Goal: Task Accomplishment & Management: Complete application form

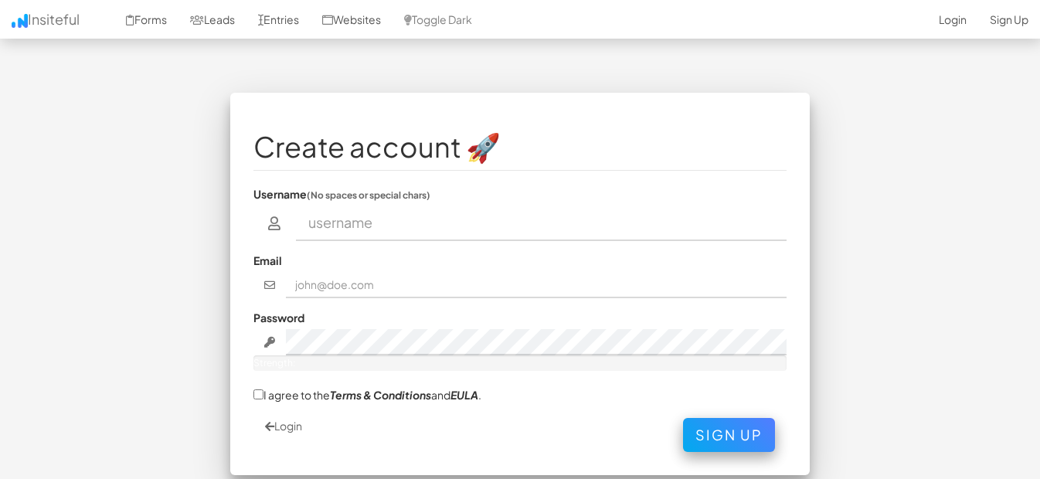
click at [443, 226] on input "text" at bounding box center [541, 223] width 491 height 36
type input "[PERSON_NAME] [PERSON_NAME]"
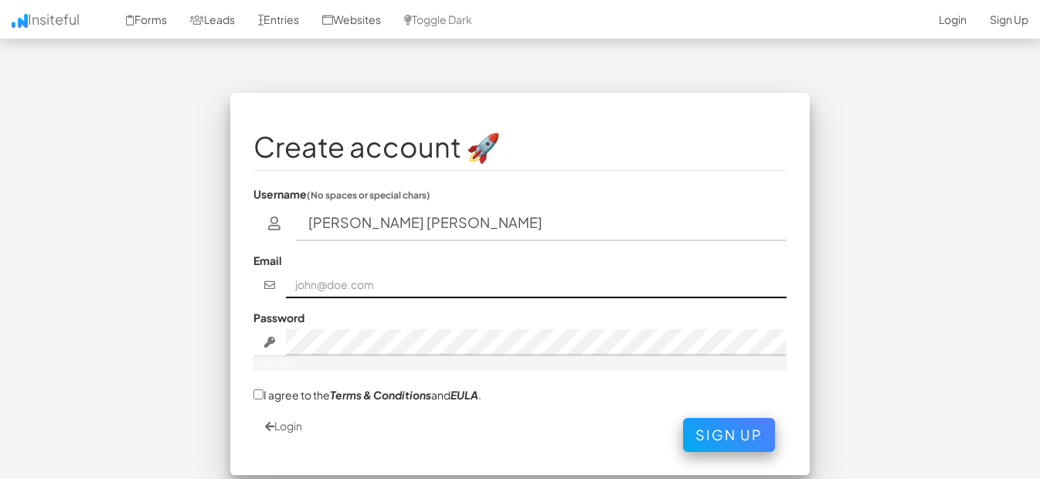
type input "[EMAIL_ADDRESS][DOMAIN_NAME]"
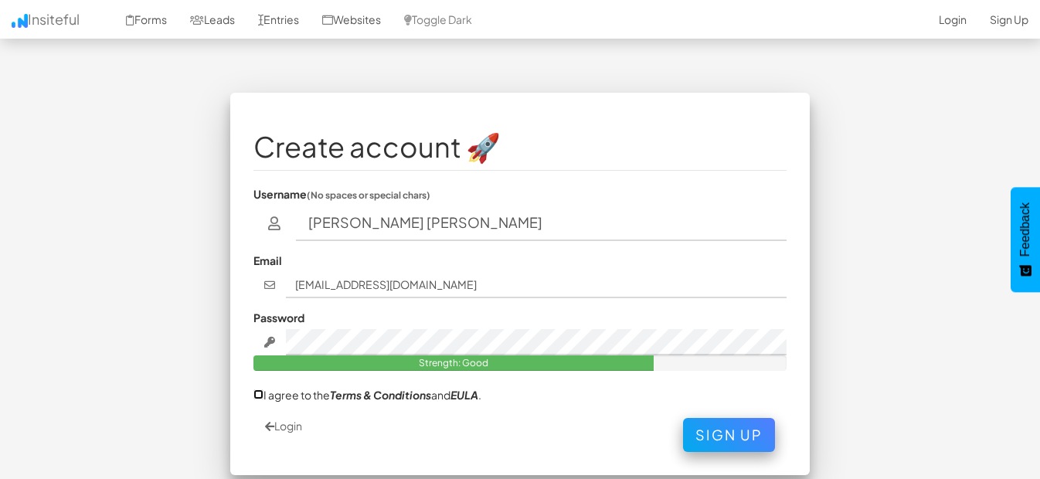
click at [260, 392] on input "I agree to the Terms & Conditions and [PERSON_NAME] ." at bounding box center [258, 394] width 10 height 10
checkbox input "true"
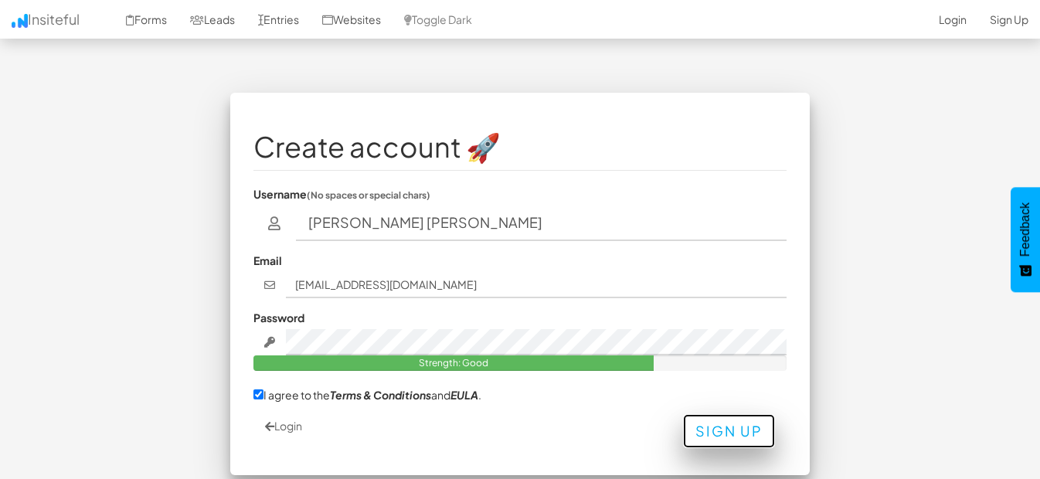
click at [731, 433] on button "Sign Up" at bounding box center [729, 431] width 92 height 34
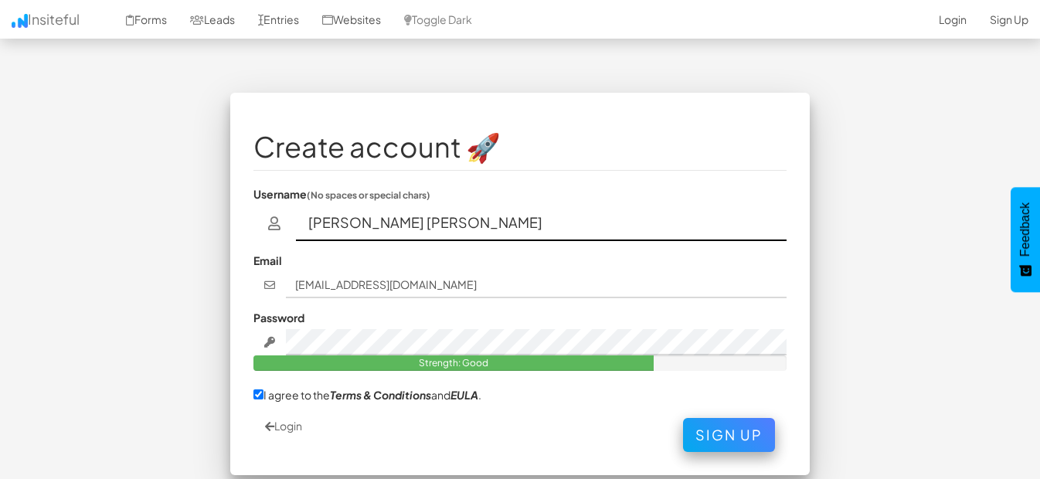
drag, startPoint x: 515, startPoint y: 212, endPoint x: 292, endPoint y: 192, distance: 224.1
click at [292, 192] on div "Username (No spaces or special chars) [PERSON_NAME] [PERSON_NAME]" at bounding box center [519, 213] width 533 height 55
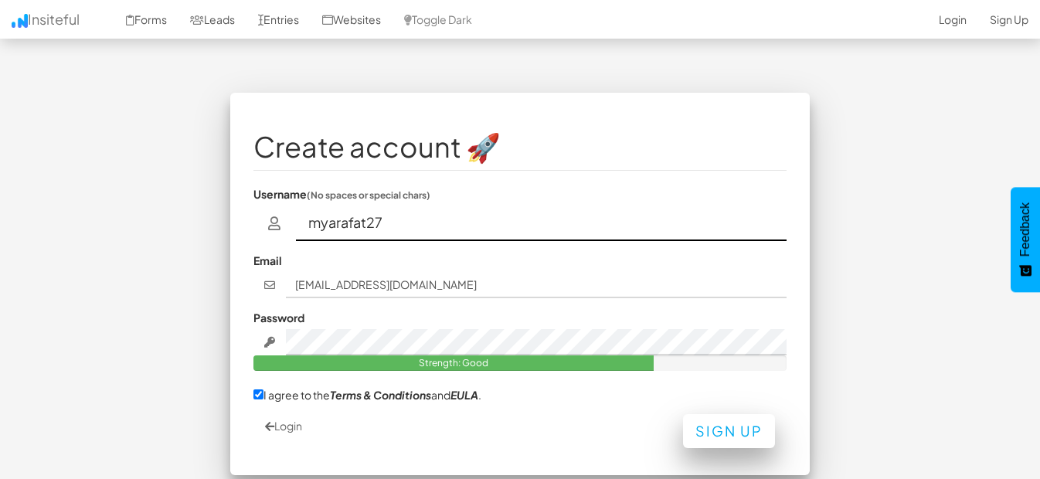
type input "myarafat27"
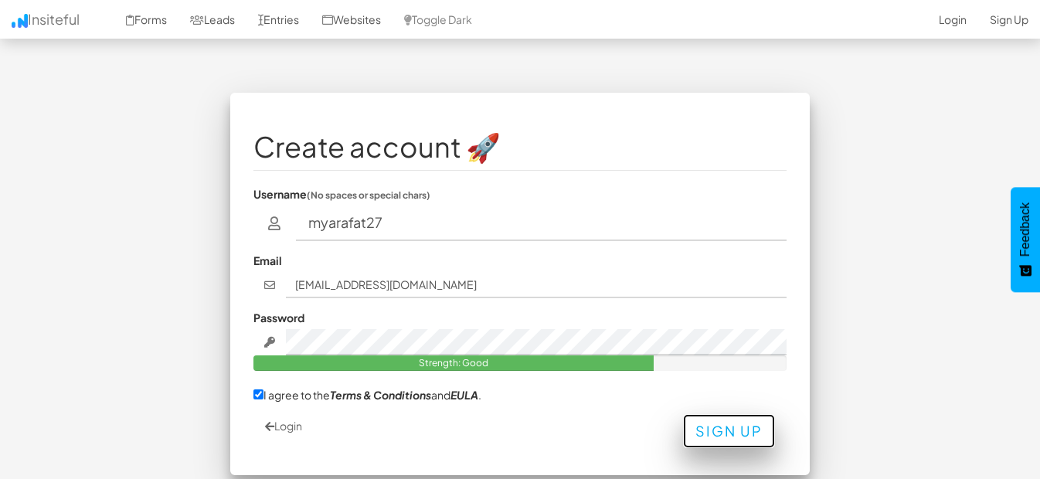
click at [728, 429] on button "Sign Up" at bounding box center [729, 431] width 92 height 34
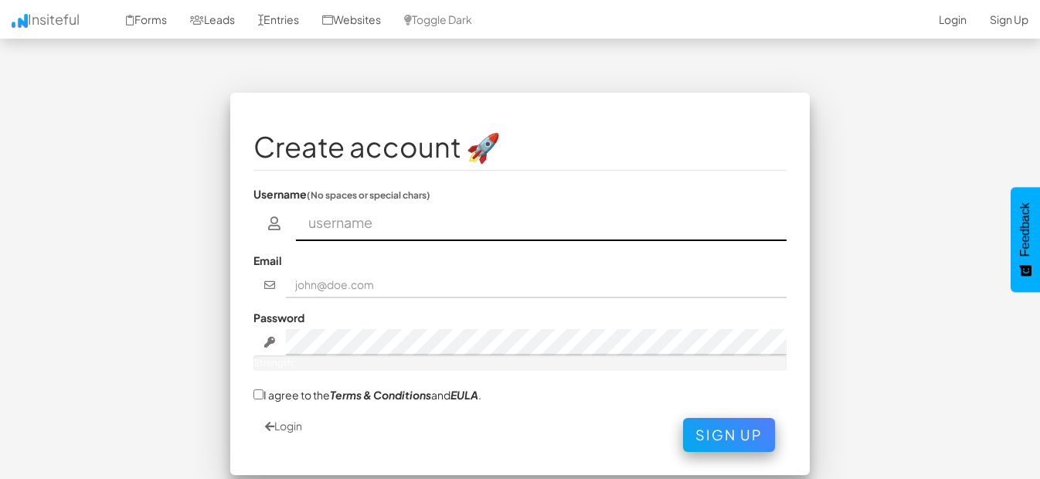
click at [430, 232] on input "text" at bounding box center [541, 223] width 491 height 36
type input "myarafat27"
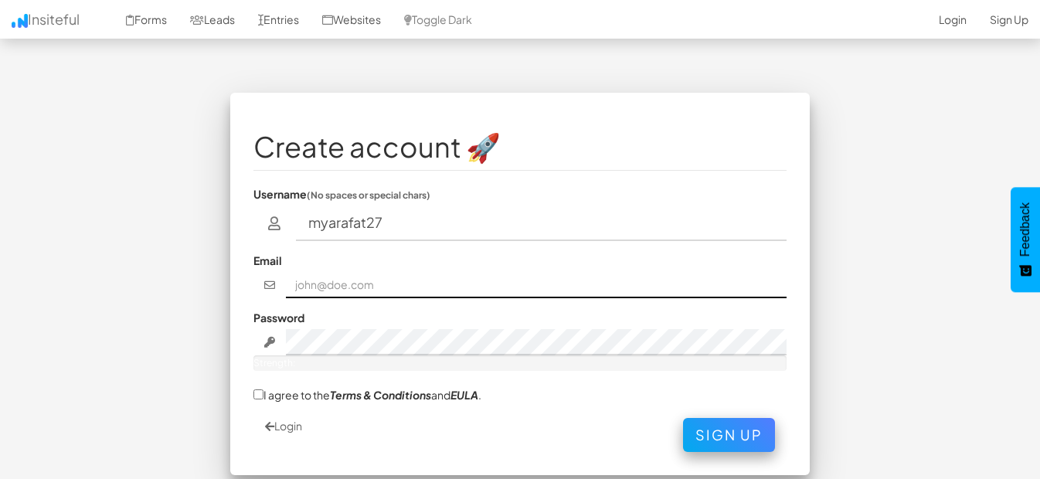
type input "[EMAIL_ADDRESS][DOMAIN_NAME]"
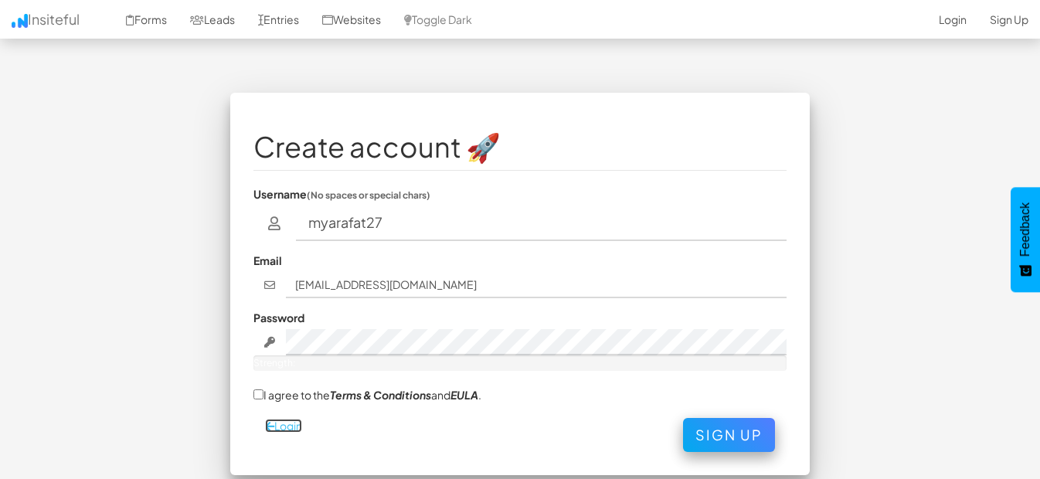
click at [288, 429] on link "Login" at bounding box center [283, 426] width 37 height 14
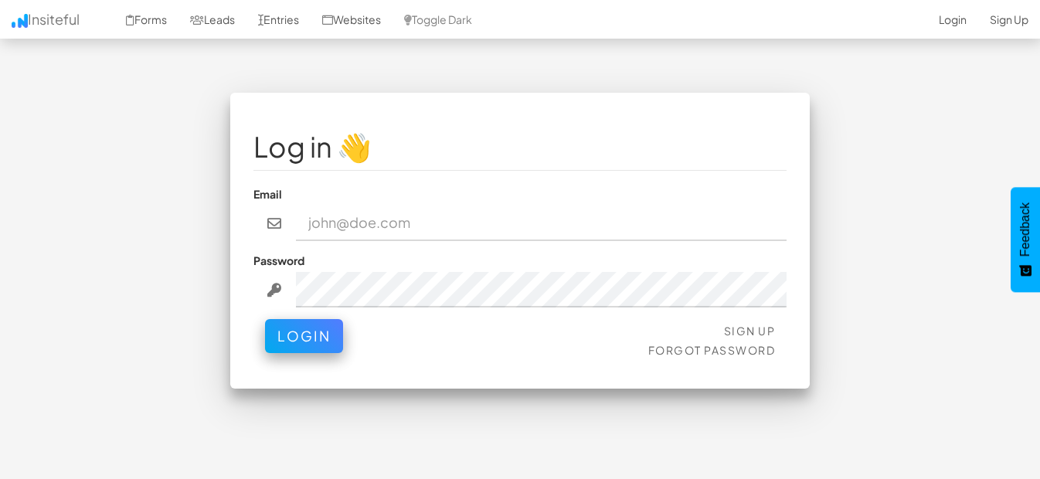
type input "[EMAIL_ADDRESS][DOMAIN_NAME]"
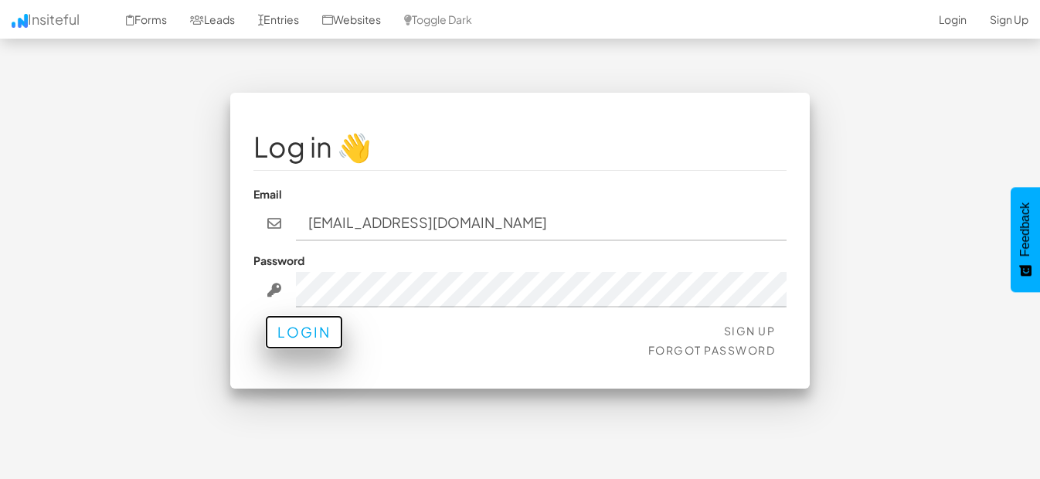
click at [298, 336] on button "Login" at bounding box center [304, 332] width 78 height 34
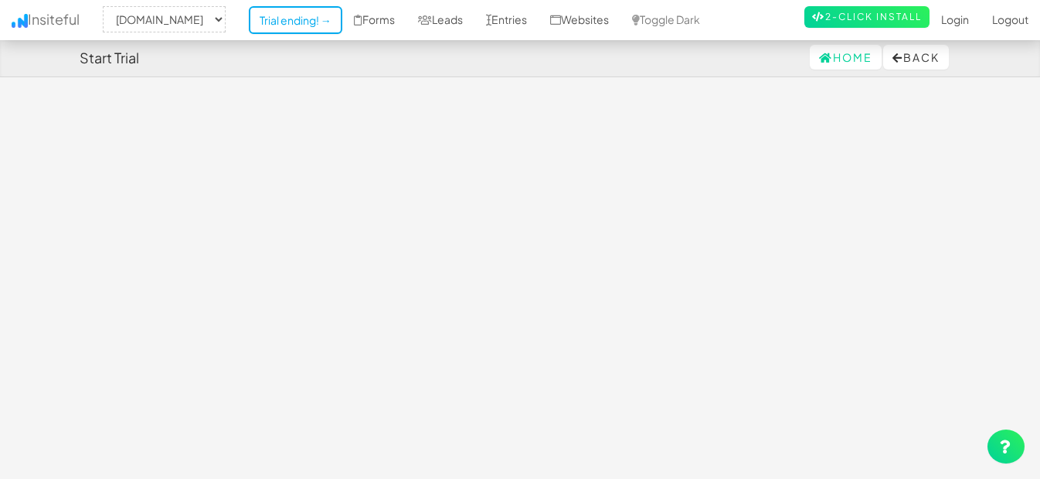
select select "2380"
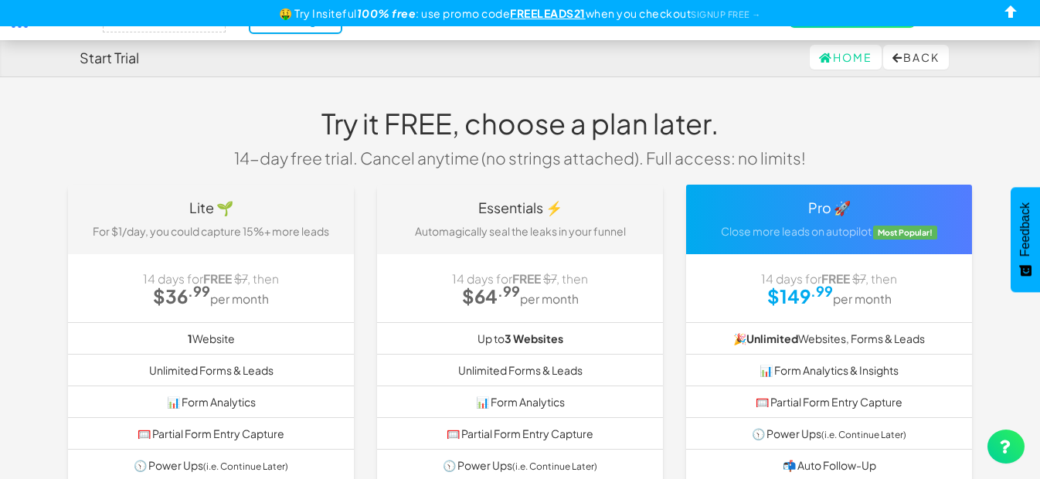
click at [389, 144] on div "Try it FREE, choose a plan later. 14-day free trial. Cancel anytime (no strings…" at bounding box center [520, 139] width 618 height 92
click at [218, 219] on div "Lite 🌱 For $1/day, you could capture 15%+ more leads" at bounding box center [211, 220] width 286 height 70
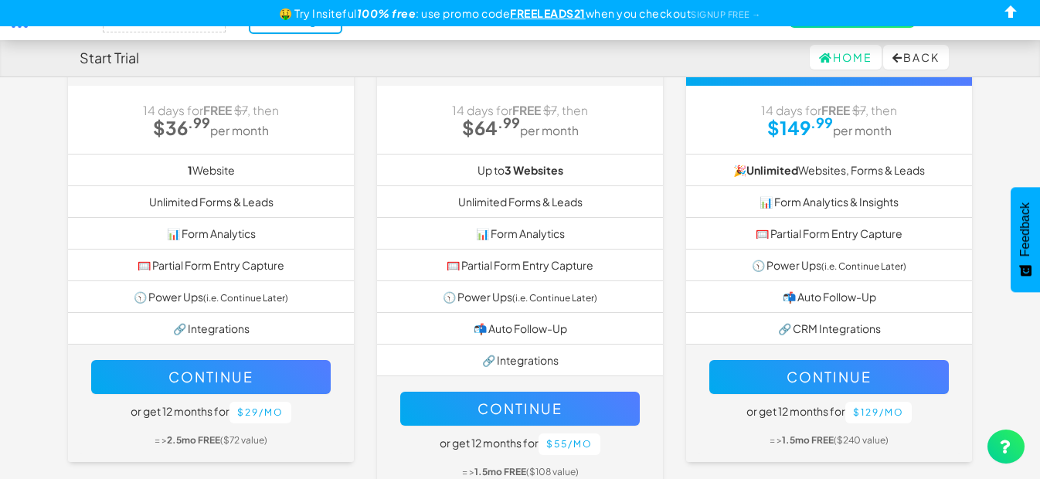
scroll to position [172, 0]
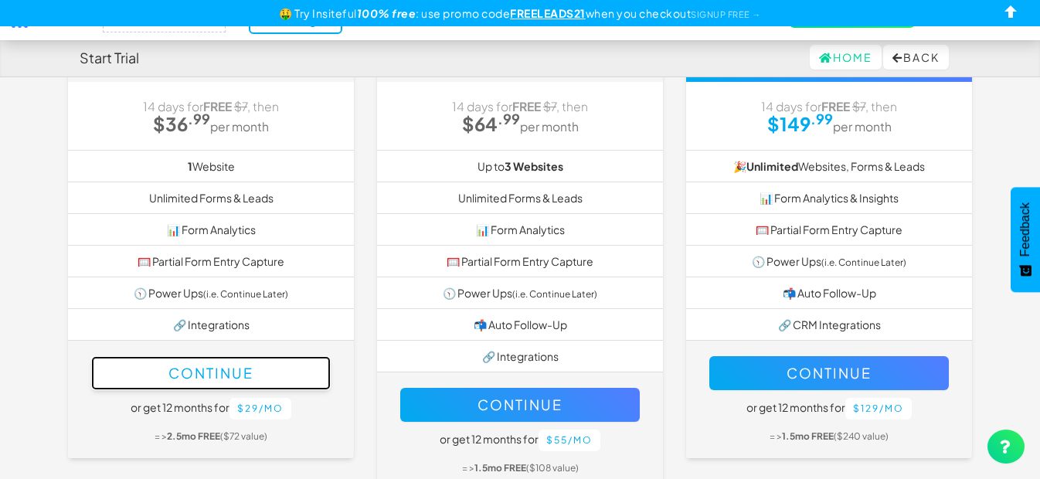
click at [183, 371] on button "Continue" at bounding box center [210, 373] width 239 height 34
